Goal: Task Accomplishment & Management: Complete application form

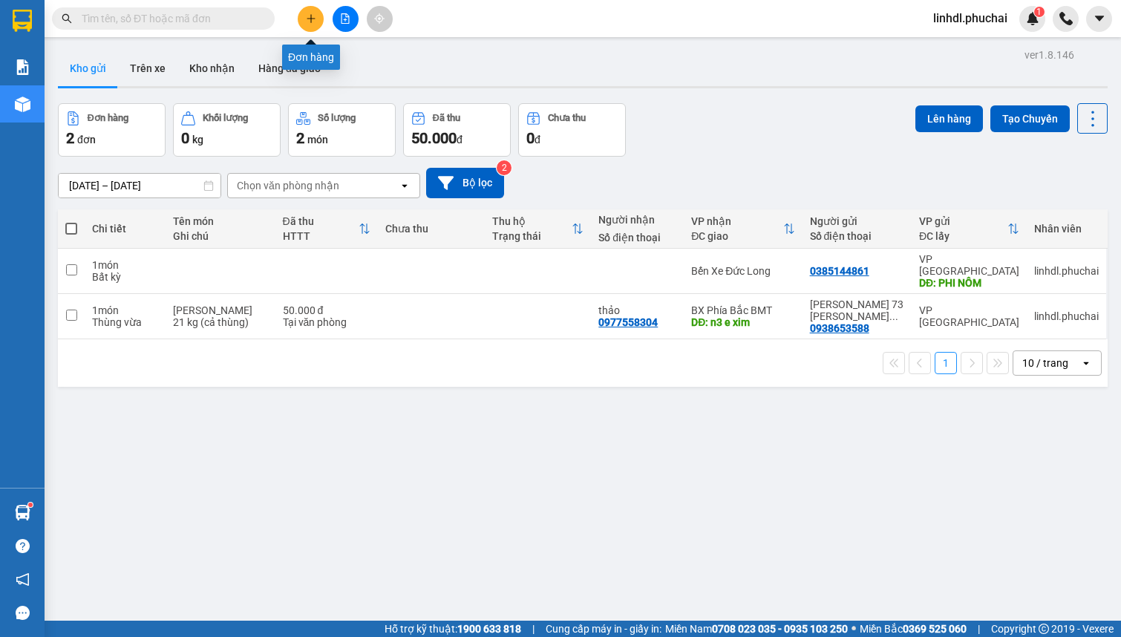
click at [304, 25] on button at bounding box center [311, 19] width 26 height 26
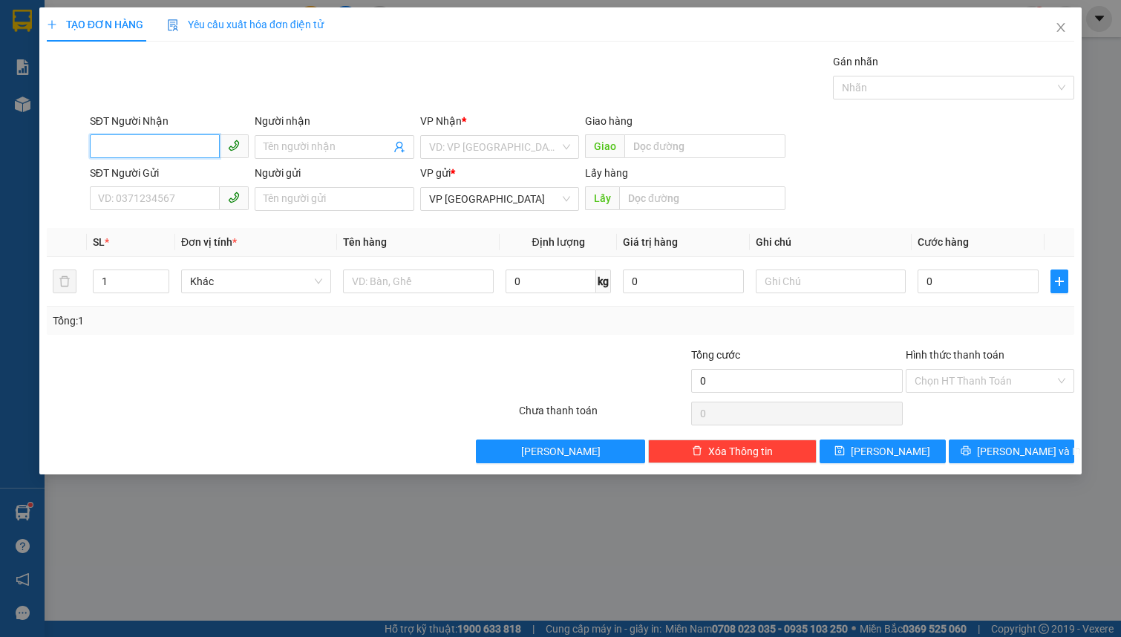
click at [167, 149] on input "SĐT Người Nhận" at bounding box center [155, 146] width 130 height 24
click at [168, 177] on div "0346888246 - THÀNH" at bounding box center [169, 177] width 141 height 16
type input "0346888246"
type input "THÀNH"
type input "KM82"
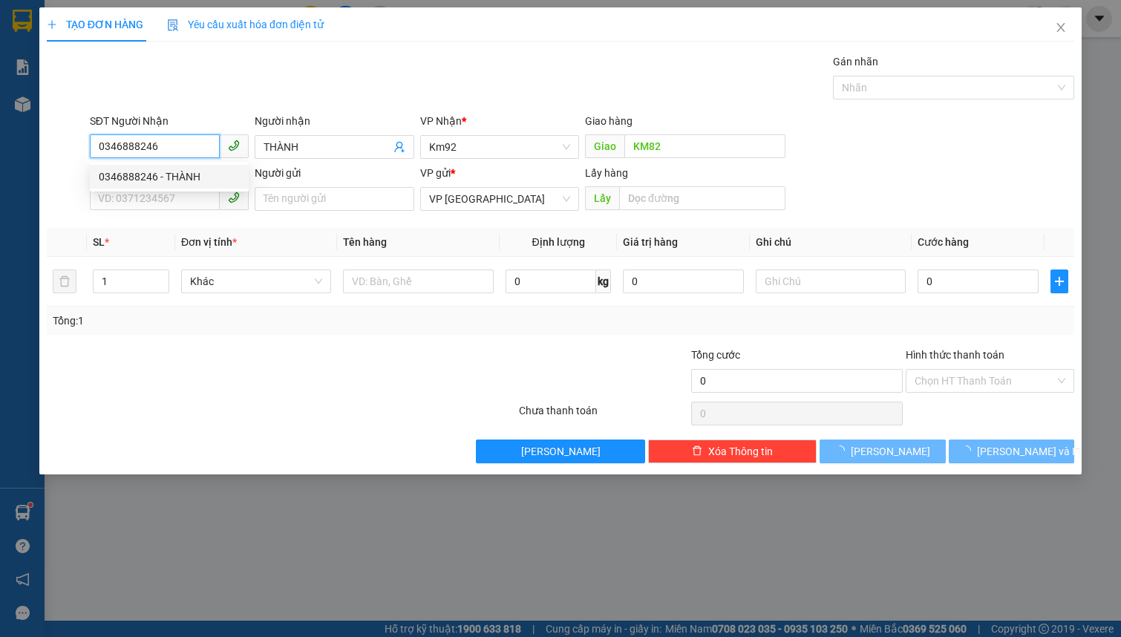
type input "170.000"
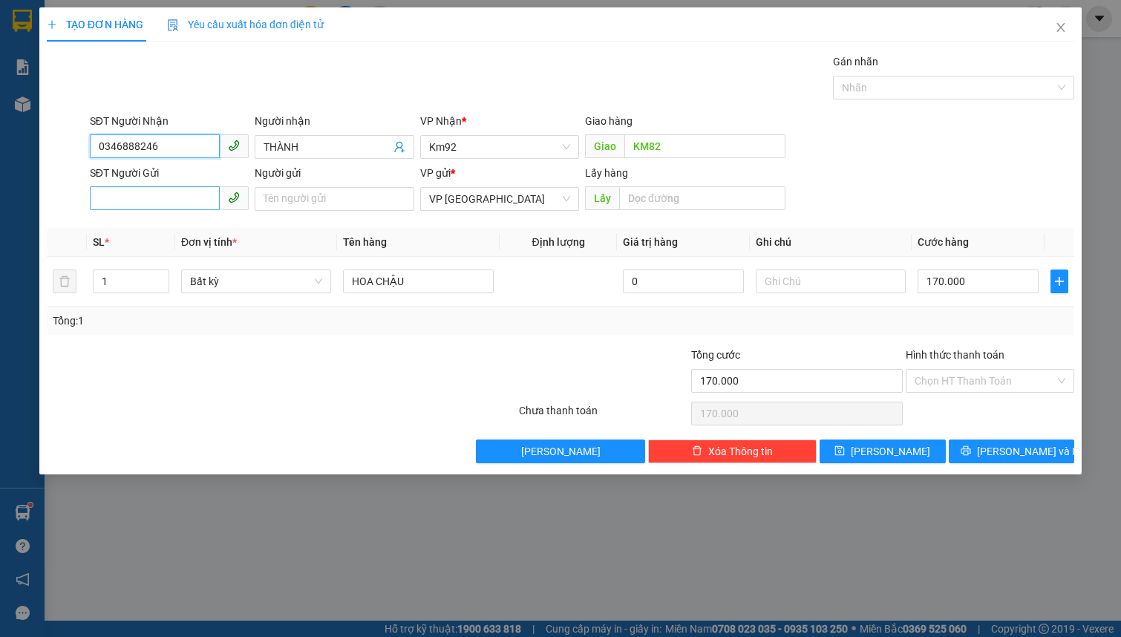
type input "0346888246"
click at [168, 192] on input "SĐT Người Gửi" at bounding box center [155, 198] width 130 height 24
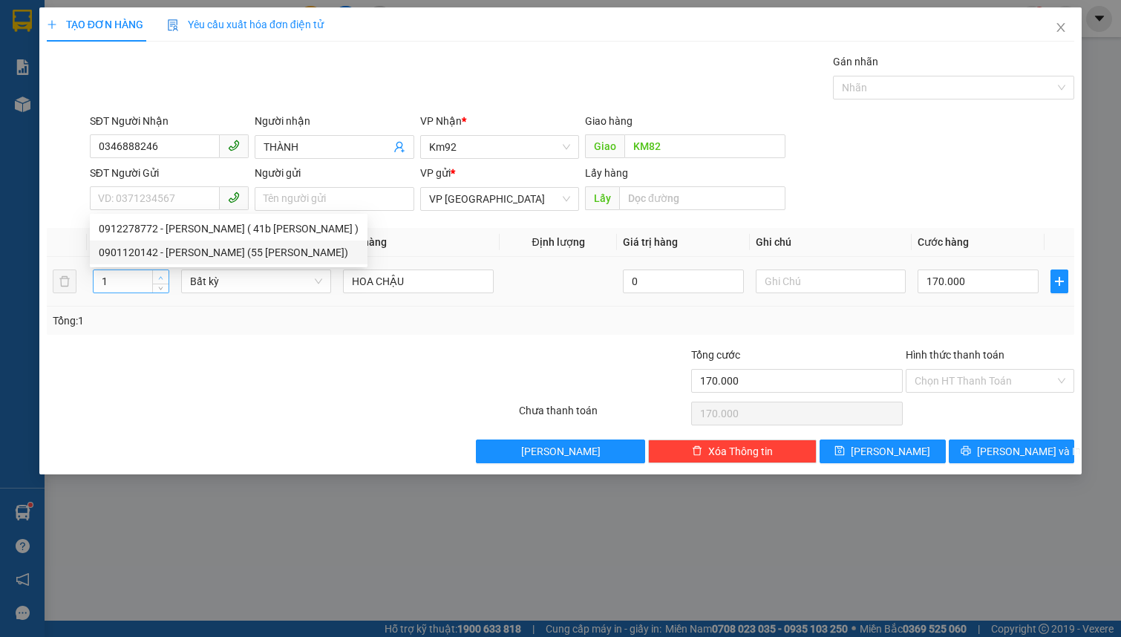
type input "2"
drag, startPoint x: 163, startPoint y: 273, endPoint x: 230, endPoint y: 280, distance: 67.9
click at [169, 273] on div "2" at bounding box center [131, 282] width 76 height 24
click at [230, 280] on span "Bất kỳ" at bounding box center [256, 281] width 132 height 22
type input "0"
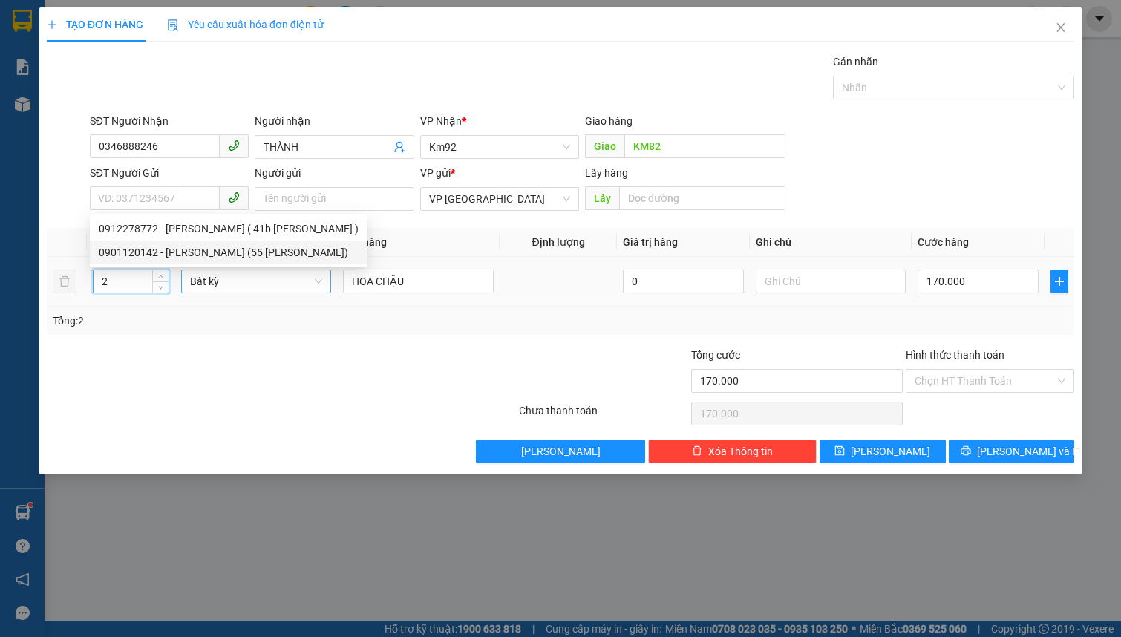
type input "0"
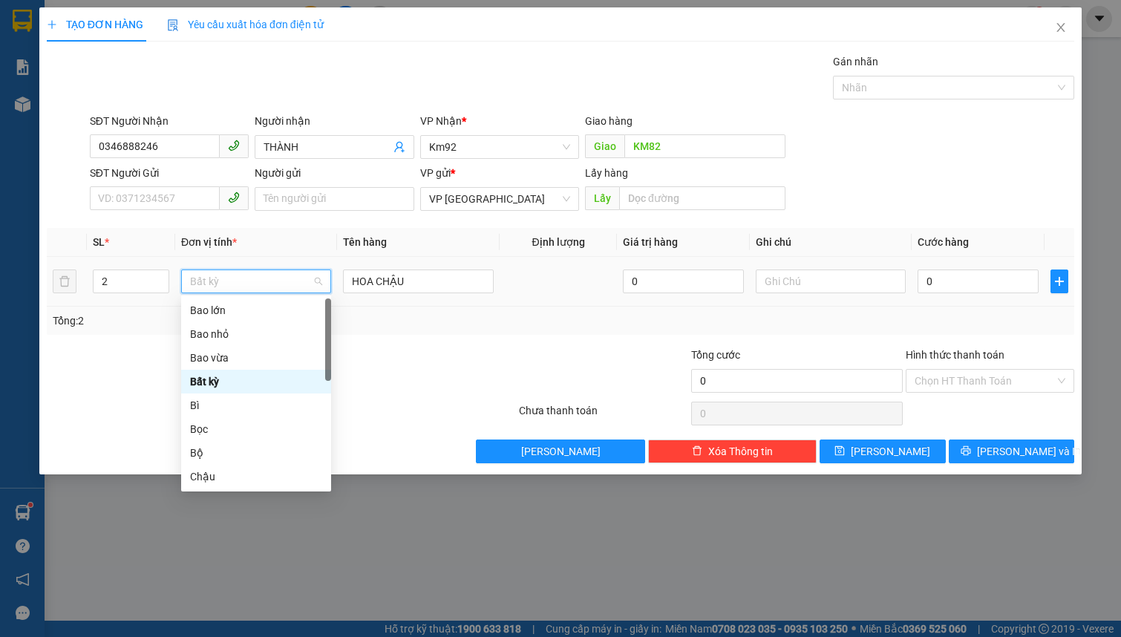
type input "t"
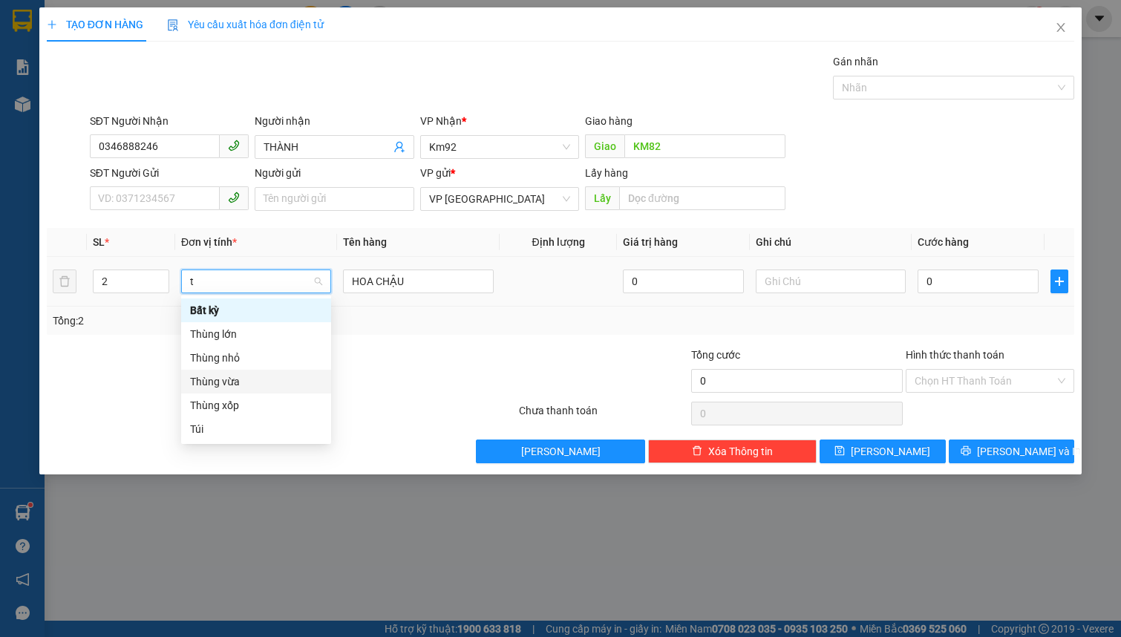
click at [241, 376] on div "Thùng vừa" at bounding box center [256, 382] width 132 height 16
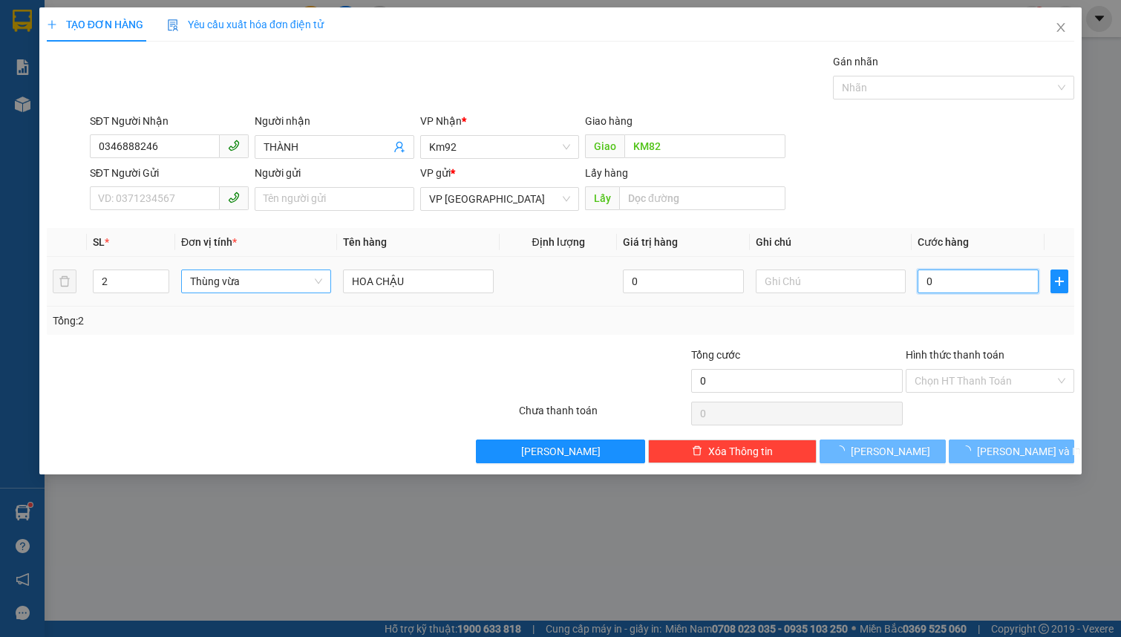
click at [939, 282] on input "0" at bounding box center [978, 282] width 121 height 24
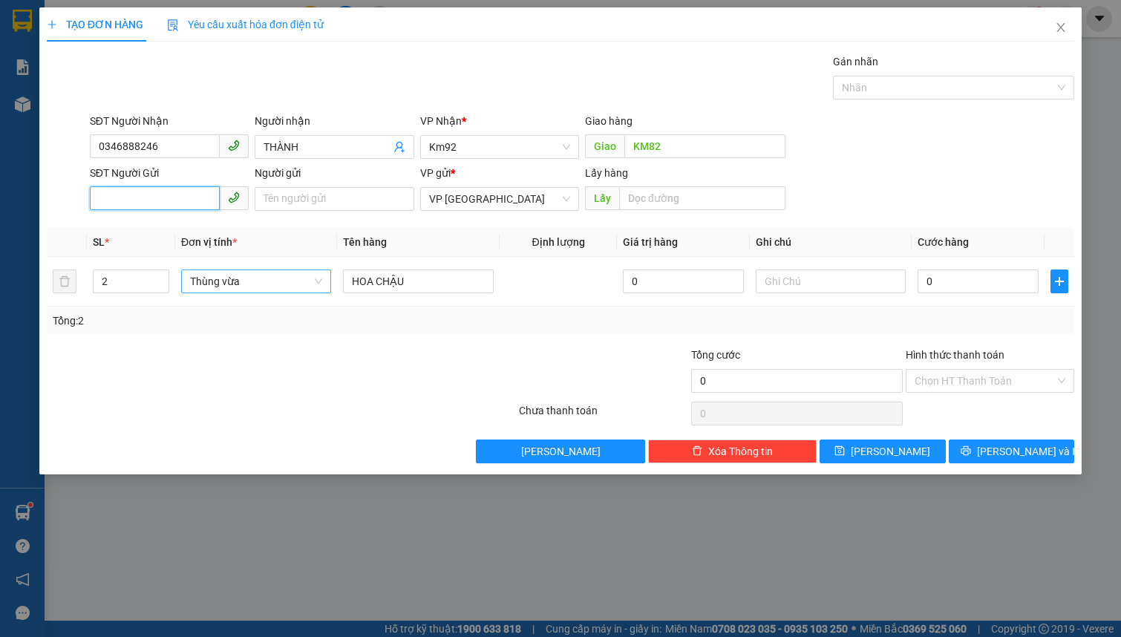
click at [194, 202] on input "SĐT Người Gửi" at bounding box center [155, 198] width 130 height 24
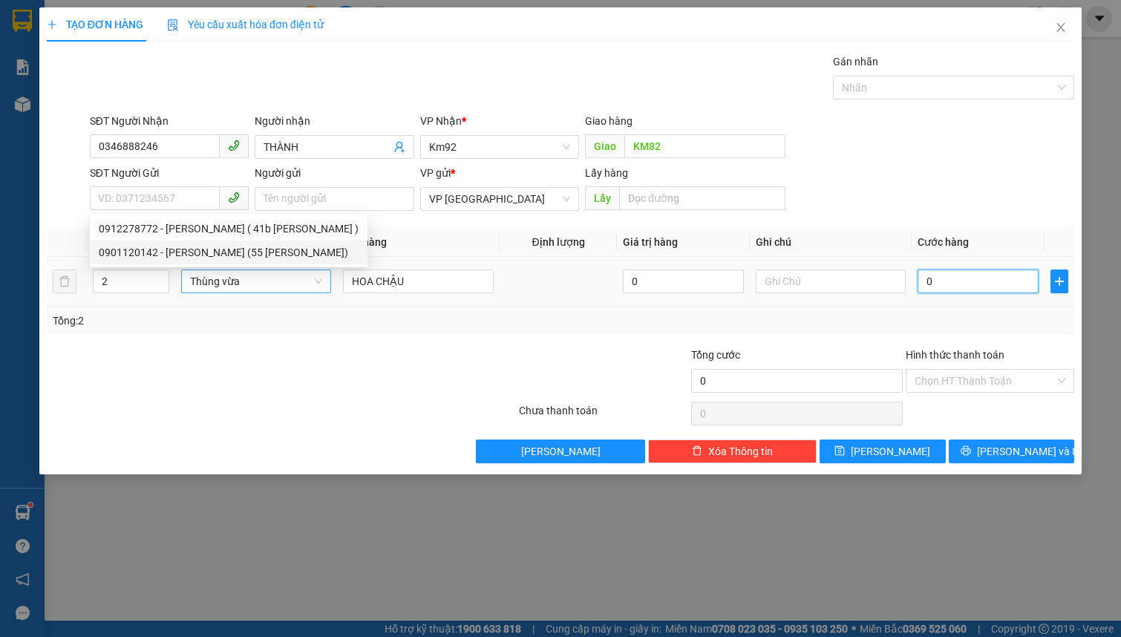
click at [935, 290] on input "0" at bounding box center [978, 282] width 121 height 24
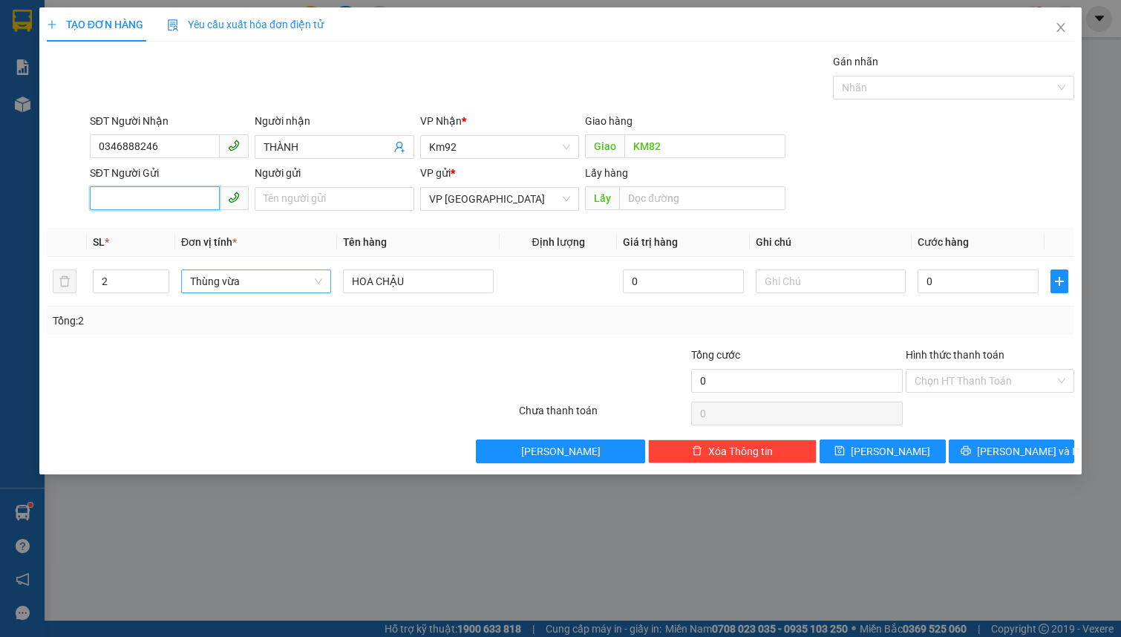
click at [172, 204] on input "SĐT Người Gửi" at bounding box center [155, 198] width 130 height 24
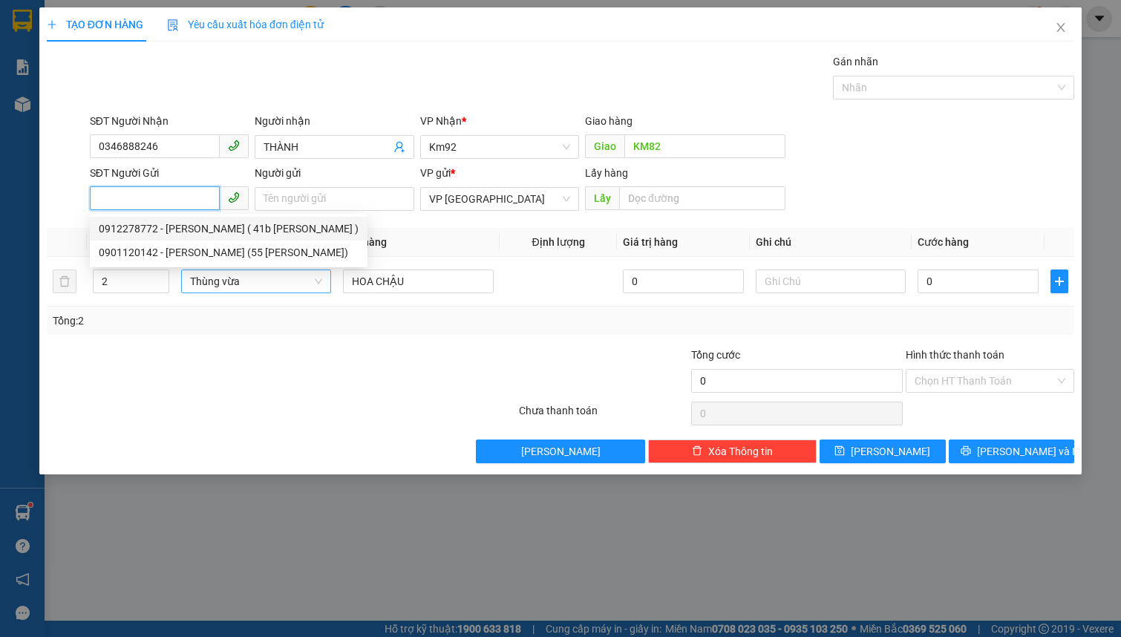
click at [178, 231] on div "0912278772 - [PERSON_NAME] ( 41b [PERSON_NAME] )" at bounding box center [229, 229] width 260 height 16
type input "0912278772"
type input "[PERSON_NAME] ( 41b kHE SANH )"
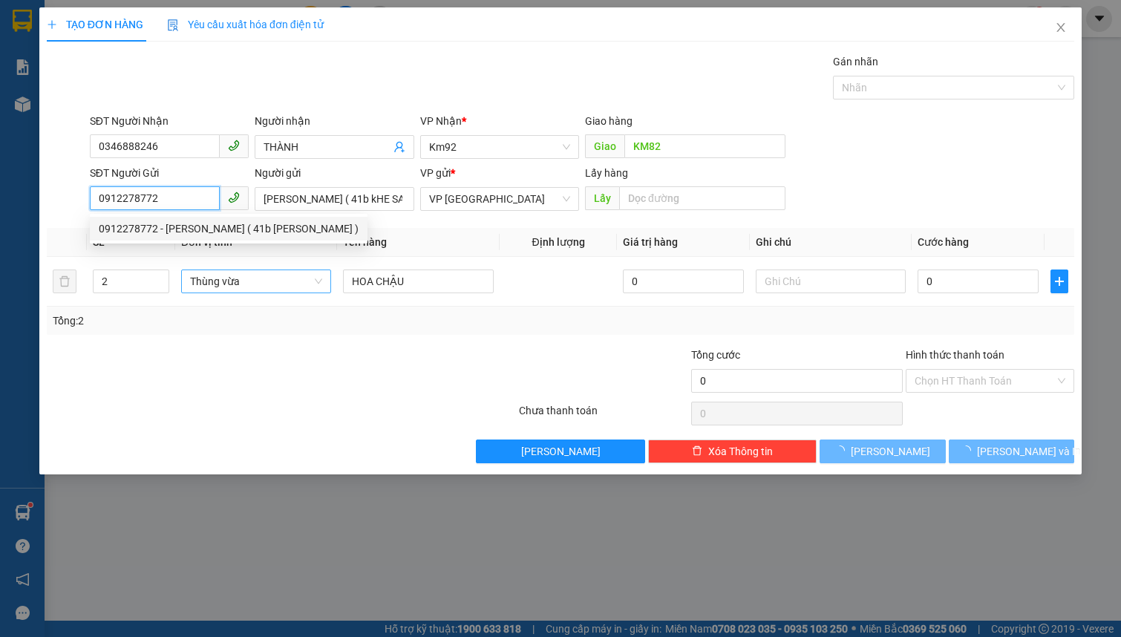
type input "170.000"
type input "1"
type input "170.000"
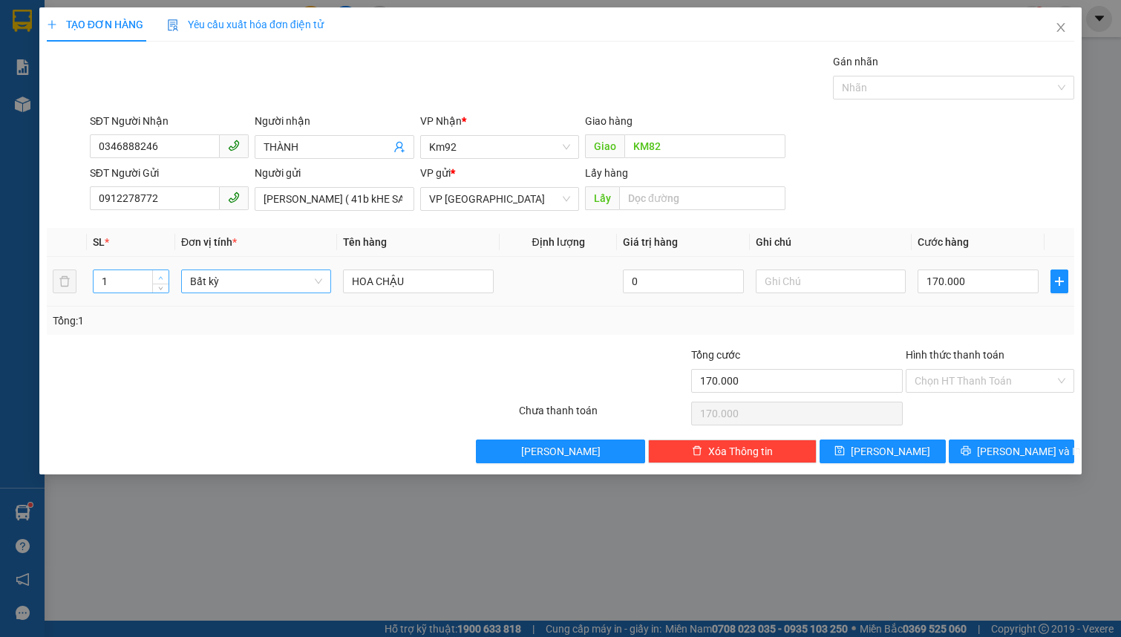
type input "2"
click at [160, 276] on icon "up" at bounding box center [160, 277] width 5 height 5
click at [206, 286] on span "Bất kỳ" at bounding box center [256, 281] width 132 height 22
type input "0"
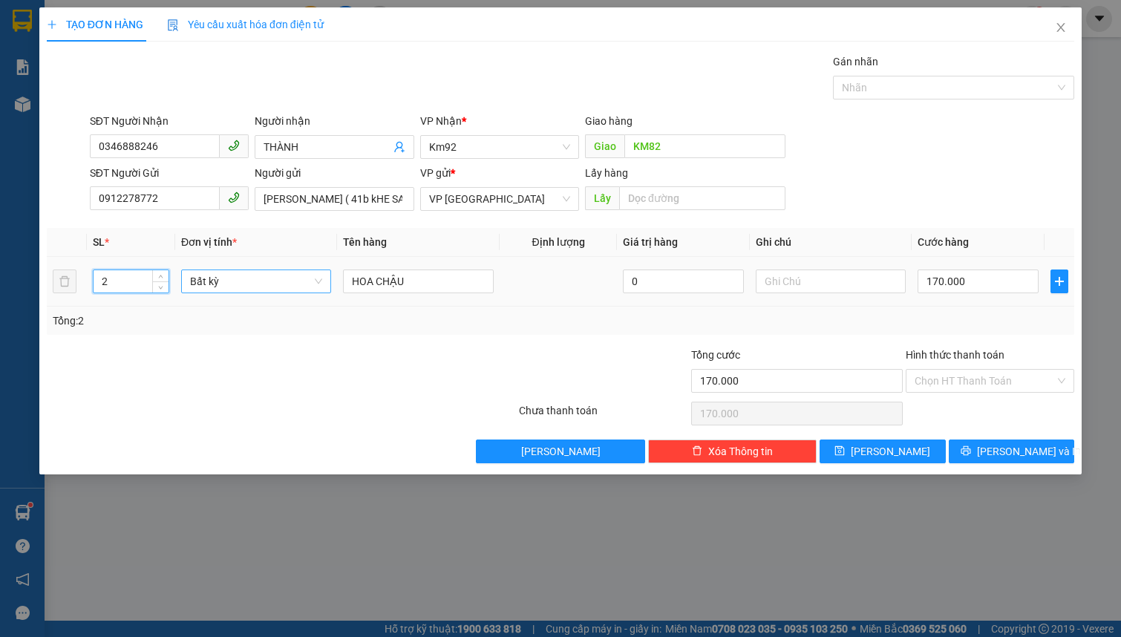
type input "0"
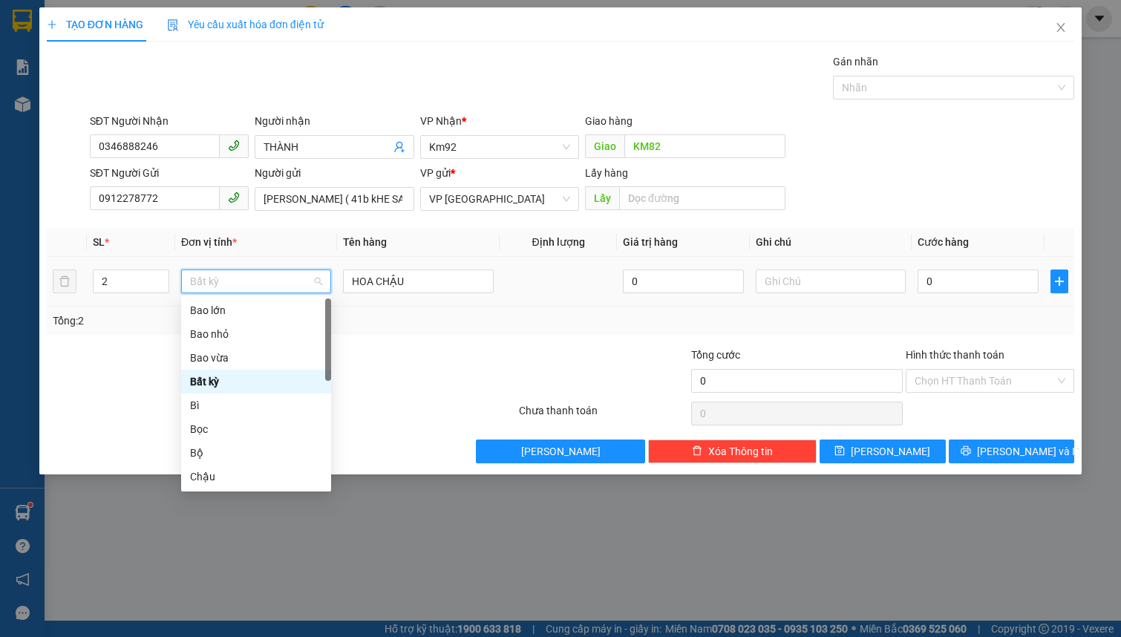
type input "t"
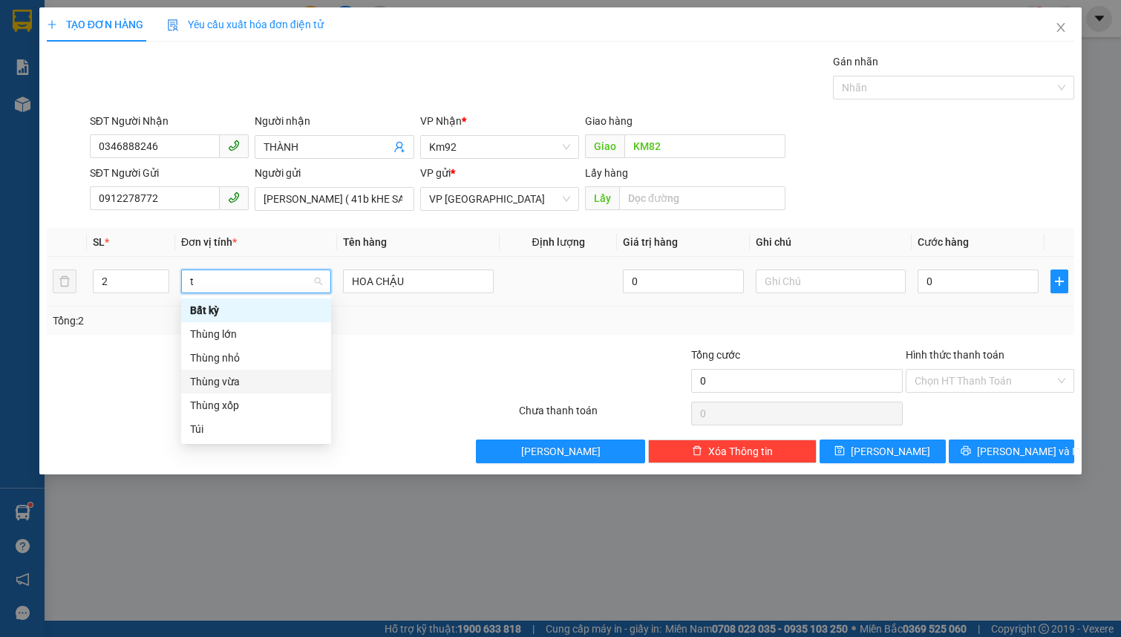
click at [267, 378] on div "Thùng vừa" at bounding box center [256, 382] width 132 height 16
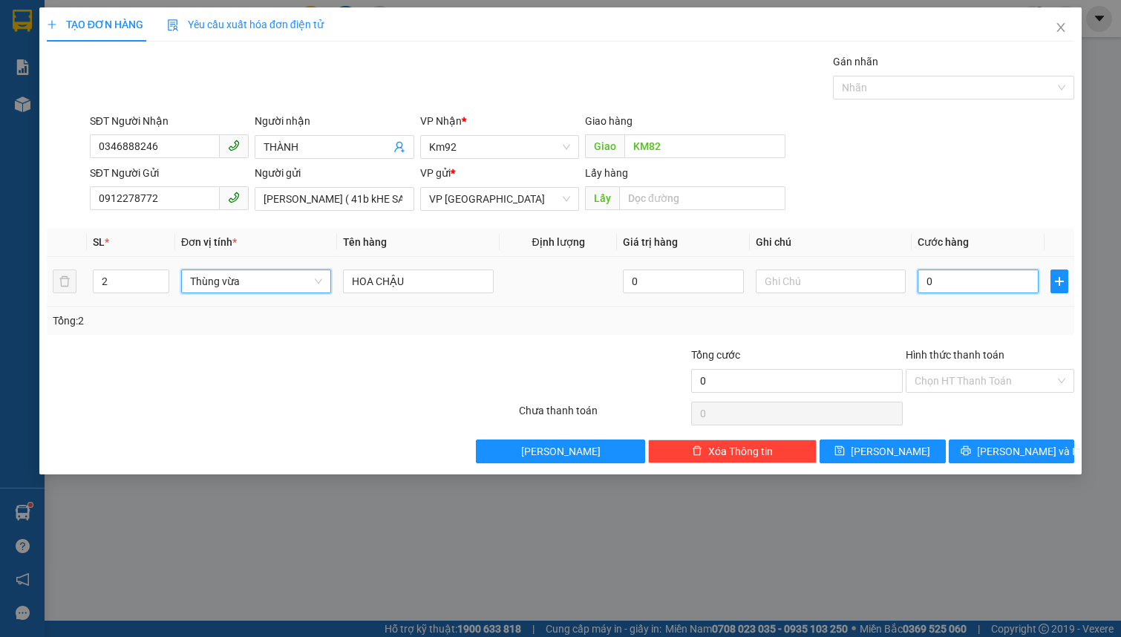
click at [954, 290] on input "0" at bounding box center [978, 282] width 121 height 24
type input "3"
type input "34"
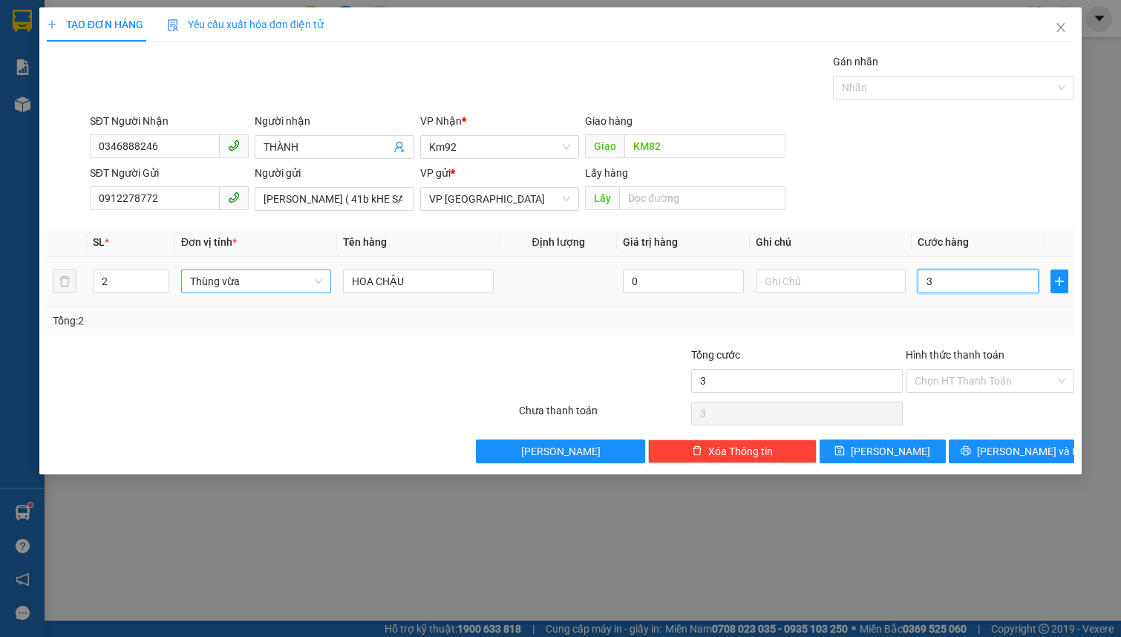
type input "34"
type input "340"
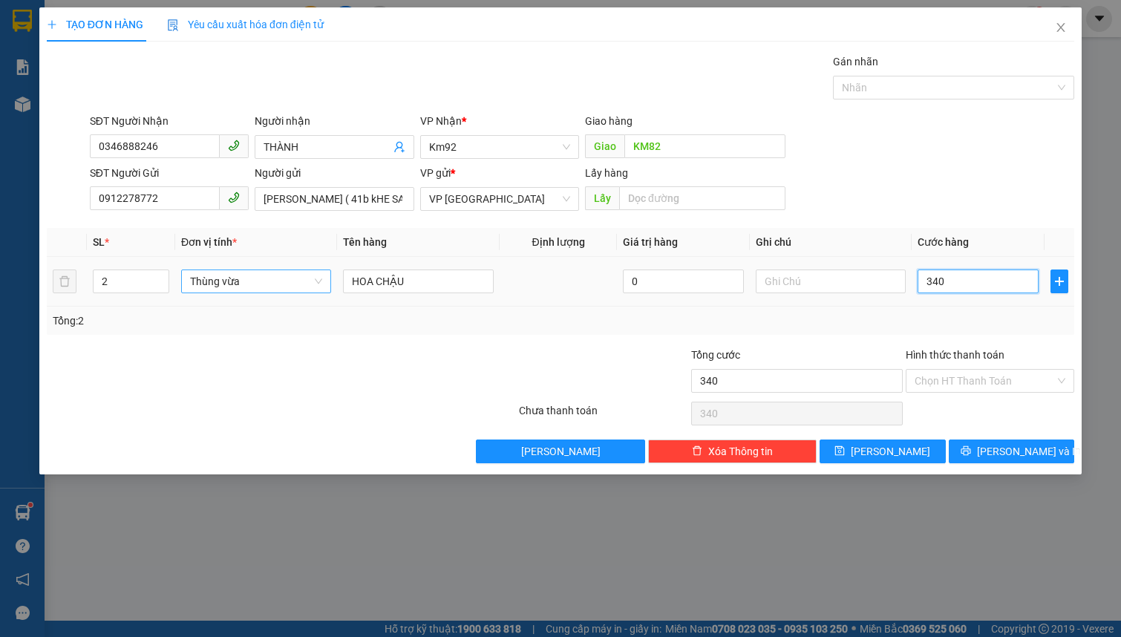
type input "3.400"
type input "34.000"
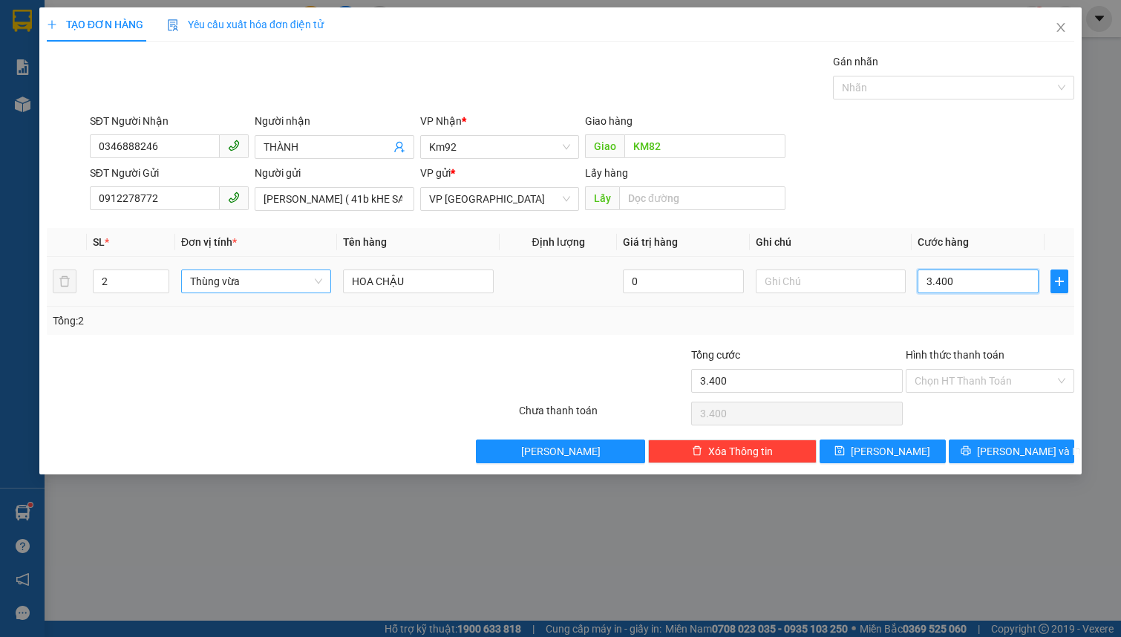
type input "34.000"
type input "340.000"
click at [1029, 378] on input "Hình thức thanh toán" at bounding box center [985, 381] width 140 height 22
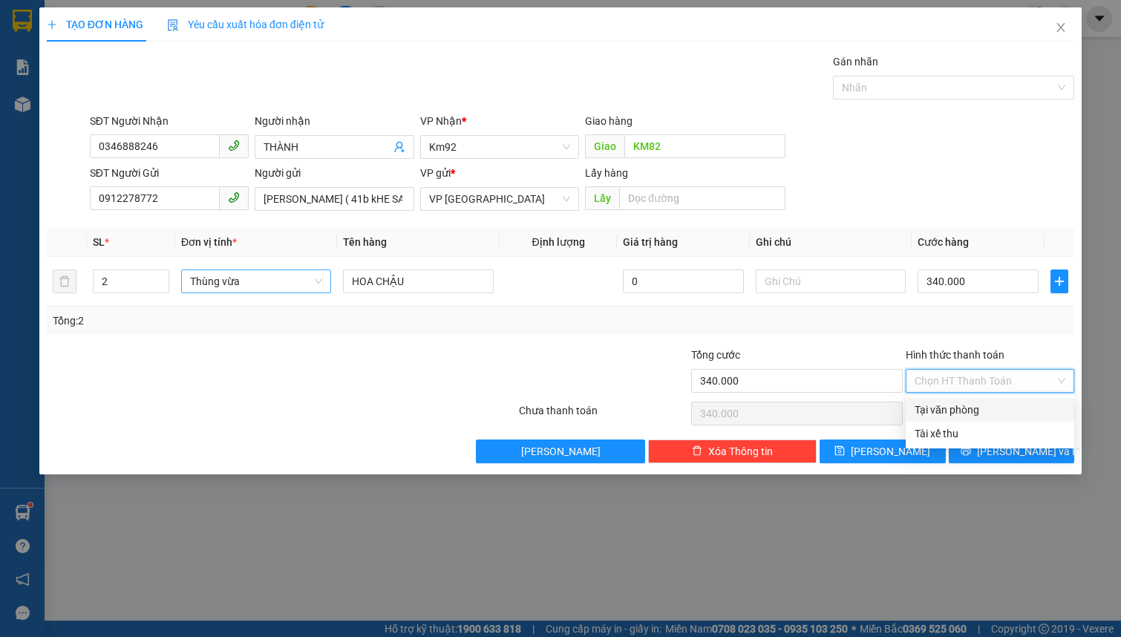
click at [981, 412] on div "Tại văn phòng" at bounding box center [990, 410] width 151 height 16
type input "0"
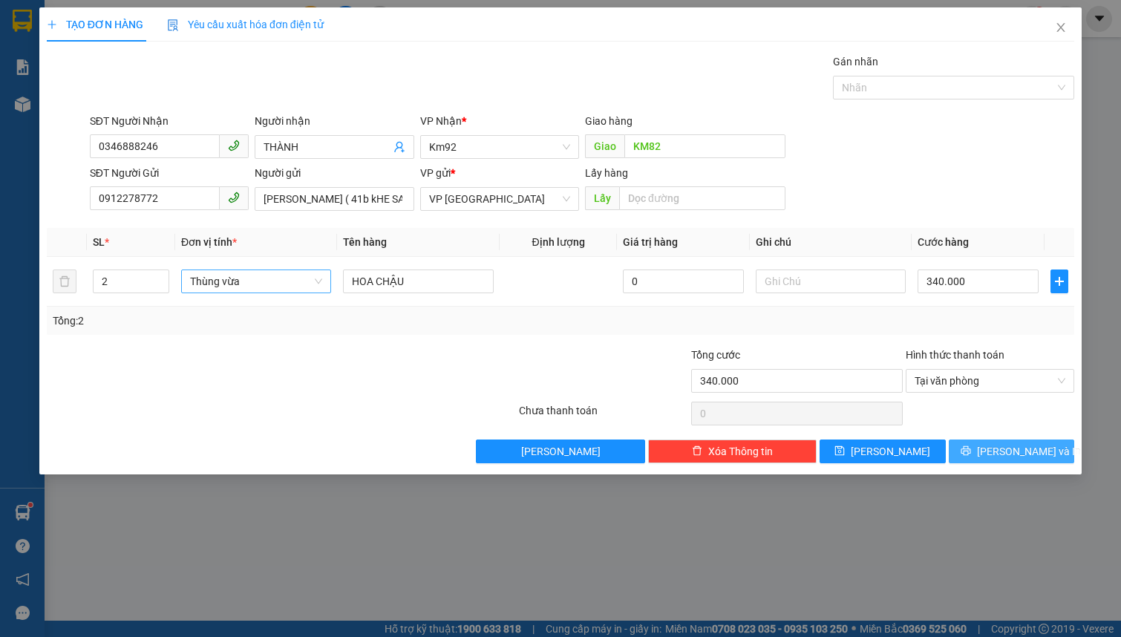
click at [1011, 443] on span "[PERSON_NAME] và In" at bounding box center [1029, 451] width 104 height 16
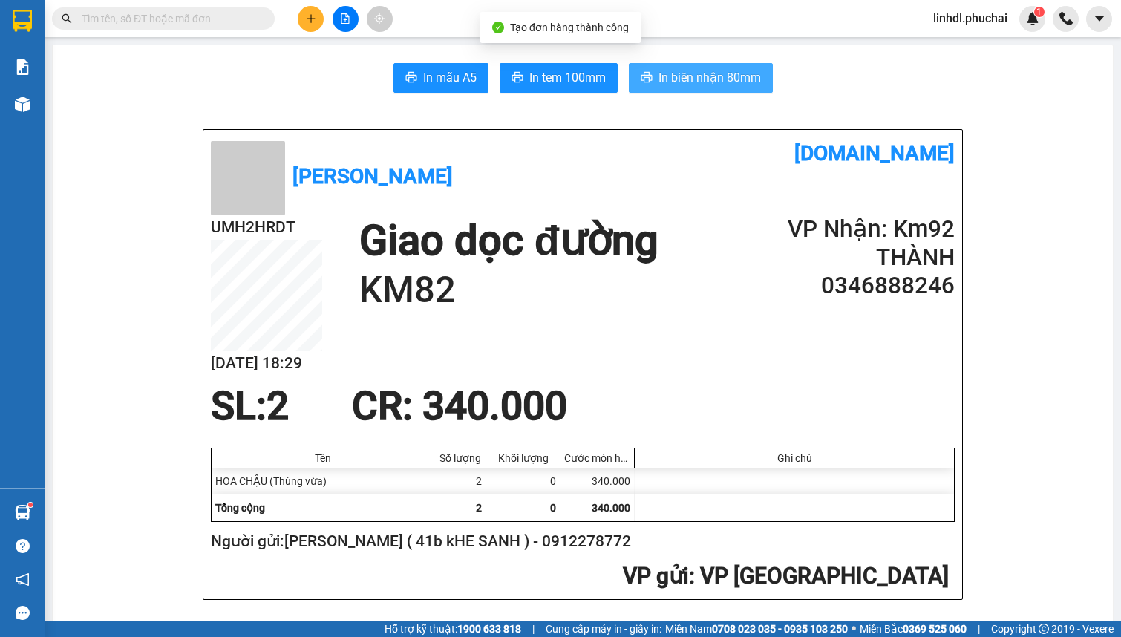
click at [721, 81] on span "In biên nhận 80mm" at bounding box center [710, 77] width 102 height 19
click at [334, 24] on button at bounding box center [346, 19] width 26 height 26
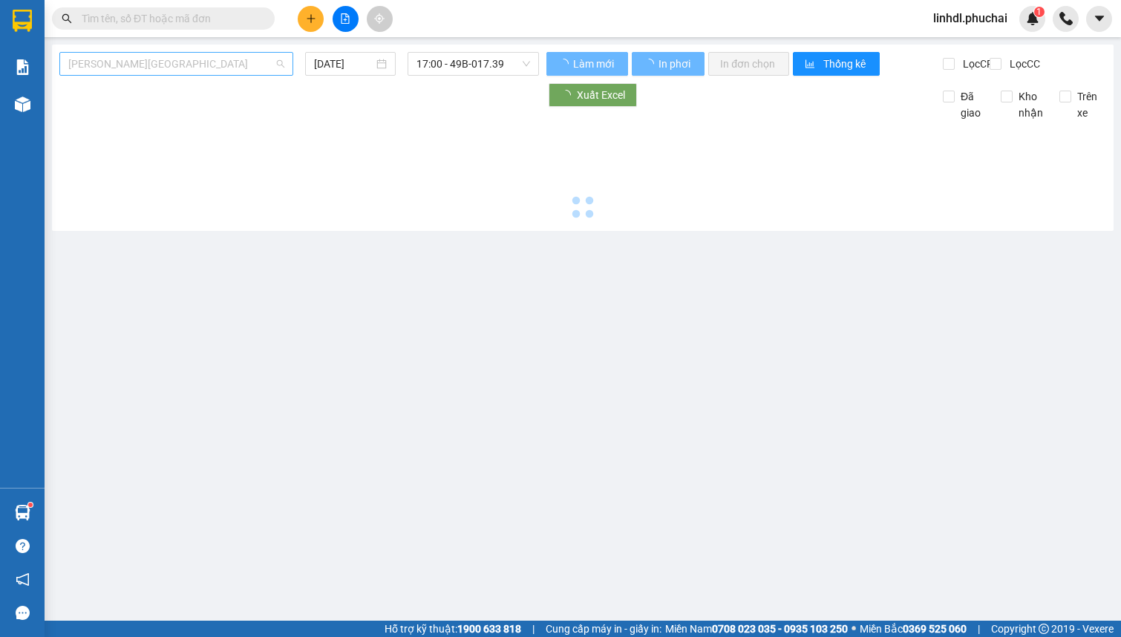
click at [194, 69] on span "[PERSON_NAME][GEOGRAPHIC_DATA]" at bounding box center [176, 64] width 216 height 22
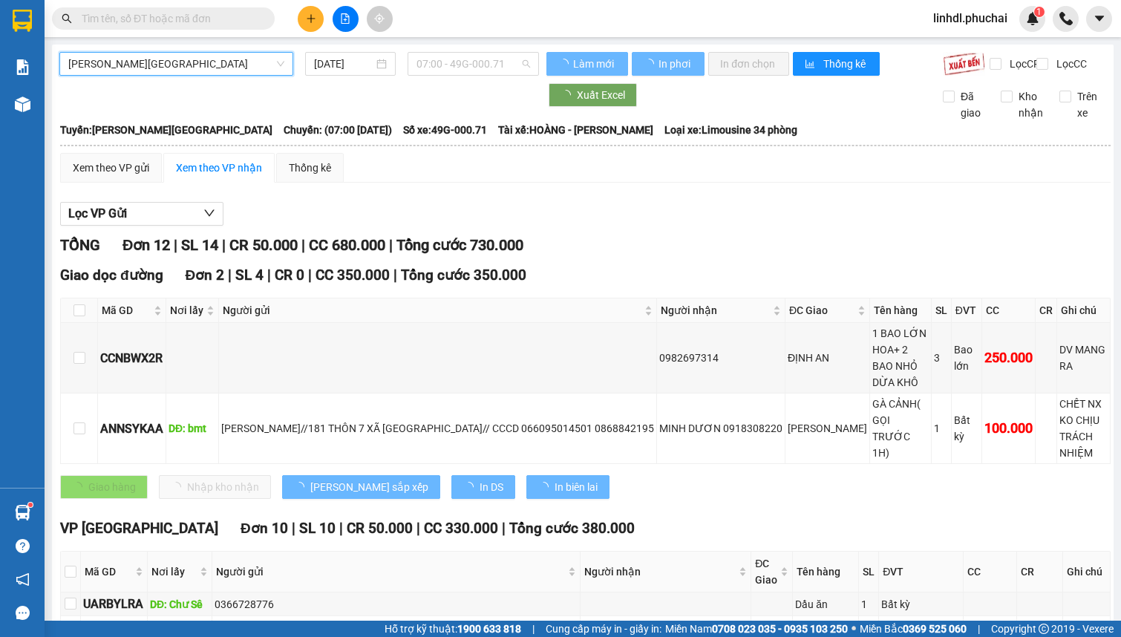
drag, startPoint x: 450, startPoint y: 62, endPoint x: 506, endPoint y: 135, distance: 91.6
click at [451, 62] on span "07:00 - 49G-000.71" at bounding box center [474, 64] width 114 height 22
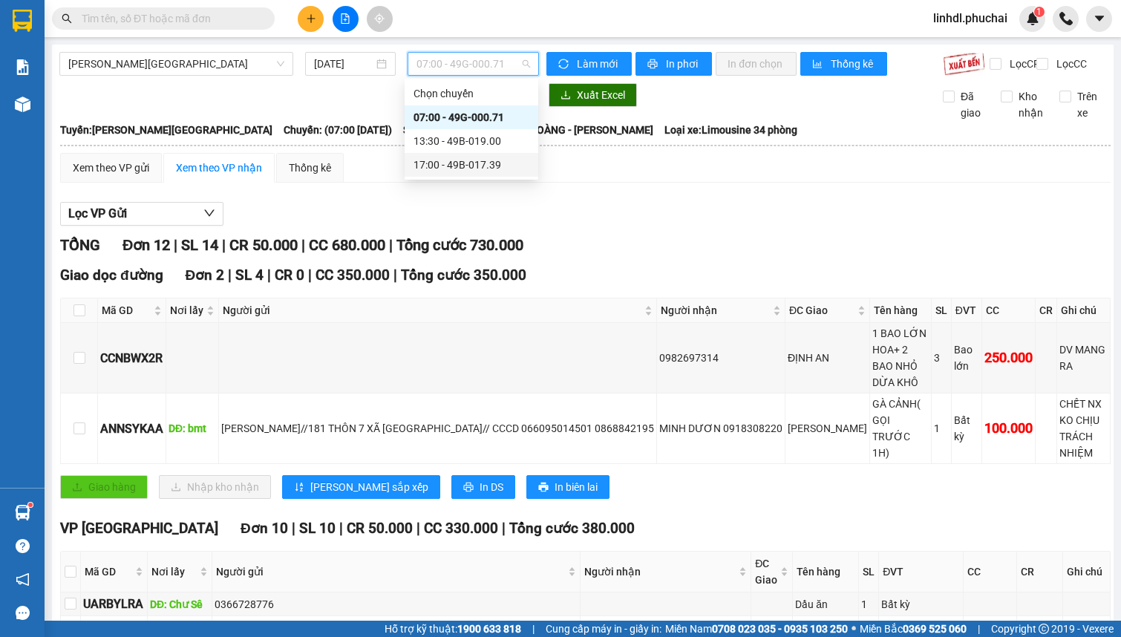
click at [480, 171] on div "17:00 - 49B-017.39" at bounding box center [472, 165] width 116 height 16
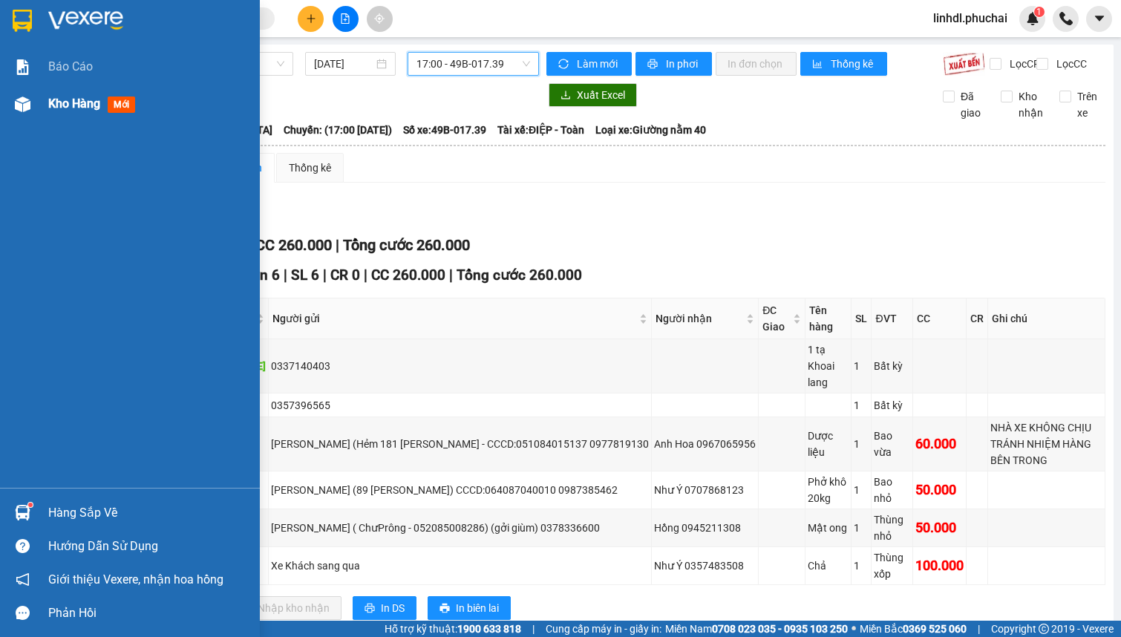
click at [34, 113] on div at bounding box center [23, 104] width 26 height 26
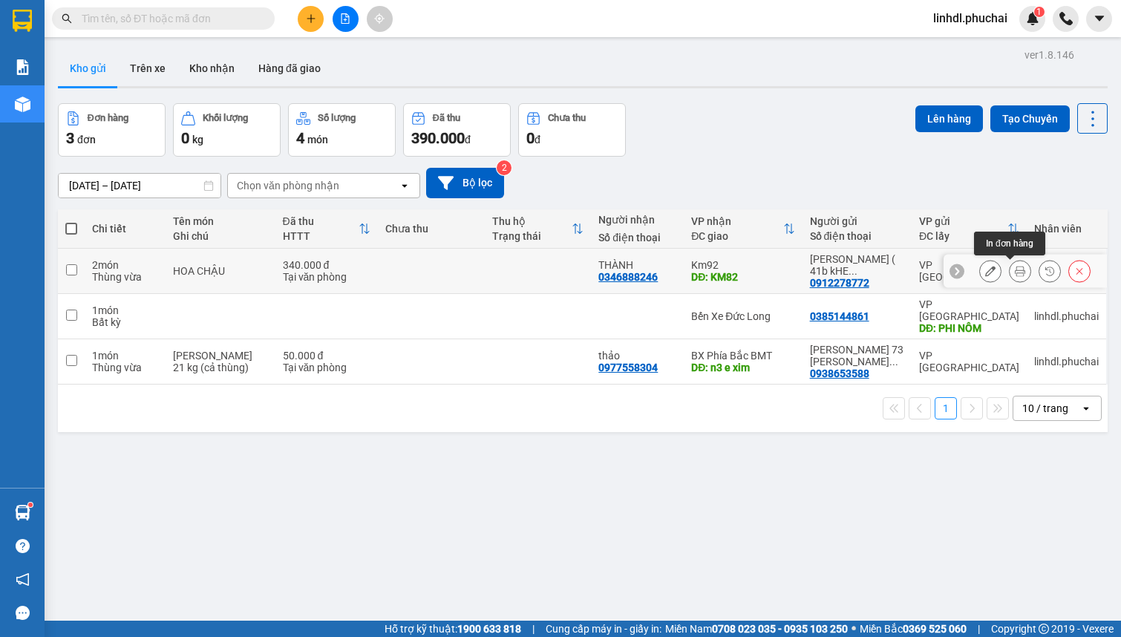
click at [1015, 270] on icon at bounding box center [1020, 271] width 10 height 10
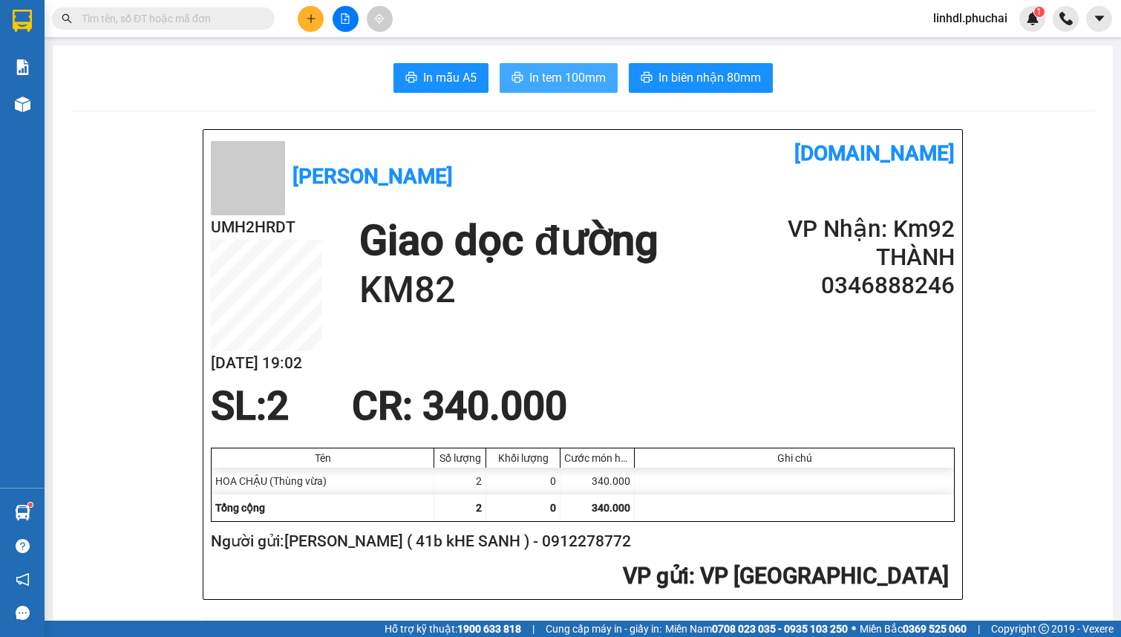
click at [582, 85] on span "In tem 100mm" at bounding box center [567, 77] width 76 height 19
click at [556, 85] on span "In tem 100mm" at bounding box center [567, 77] width 76 height 19
